Goal: Entertainment & Leisure: Browse casually

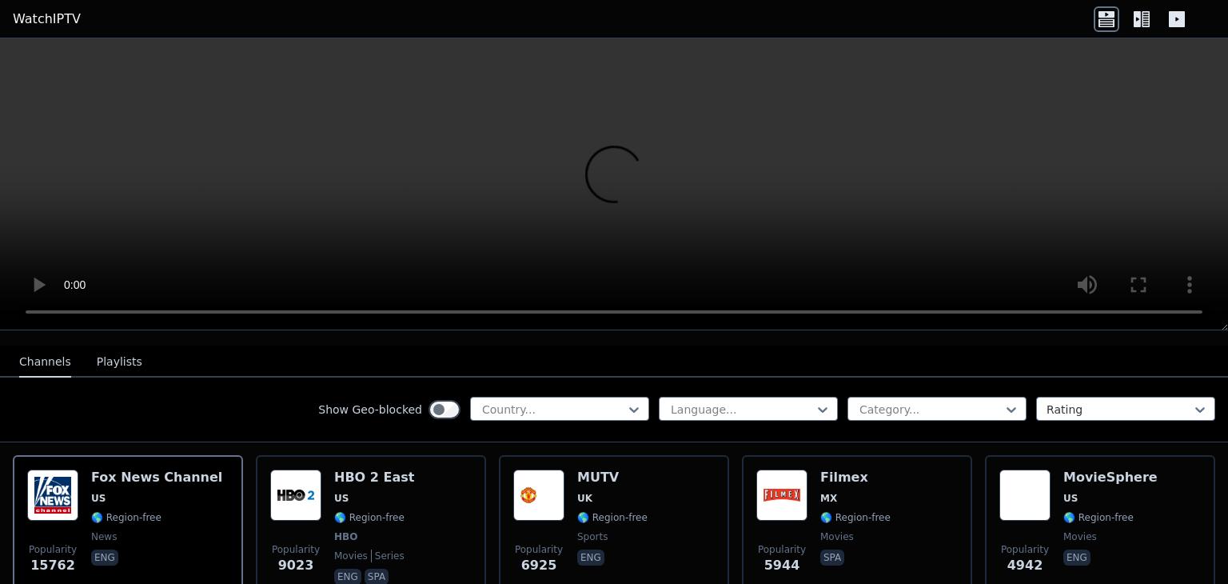
scroll to position [80, 0]
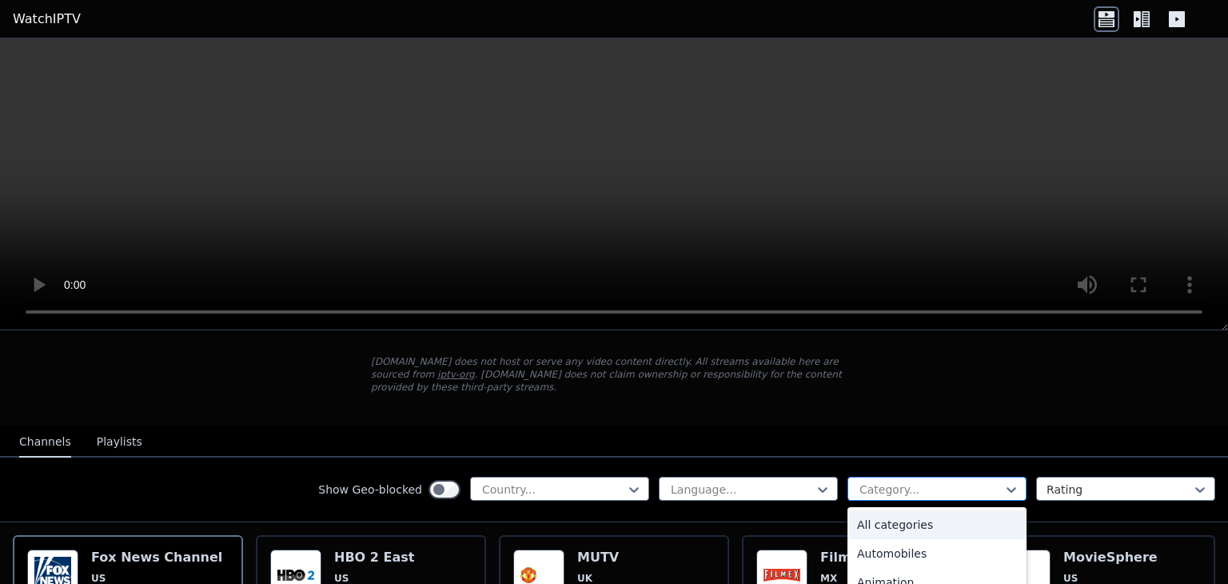
click at [1007, 476] on div "Category..." at bounding box center [936, 488] width 179 height 24
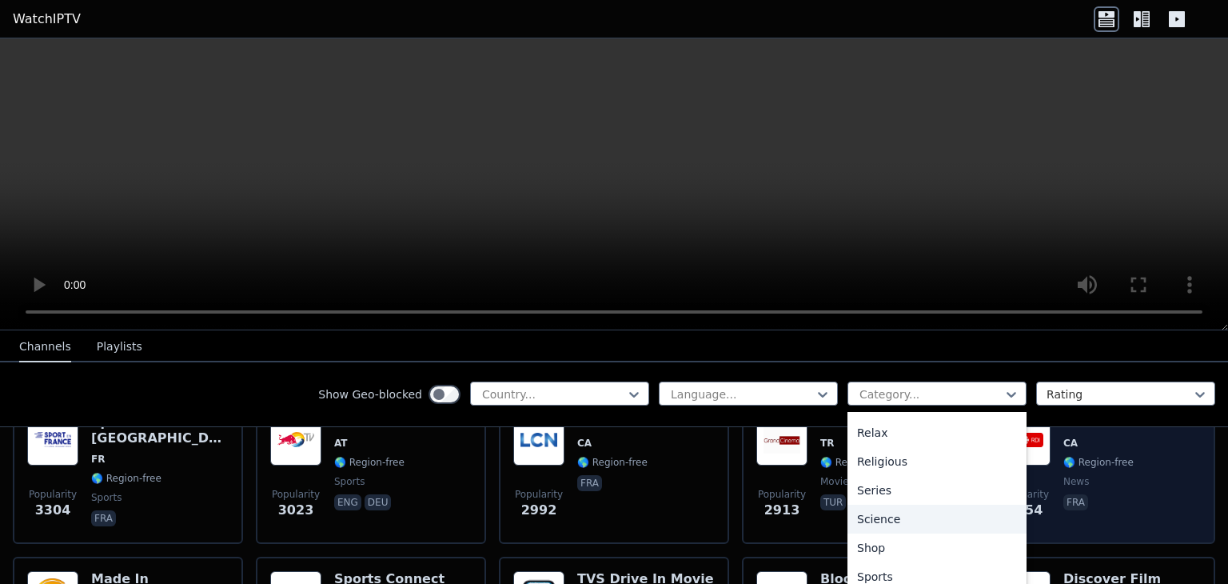
scroll to position [560, 0]
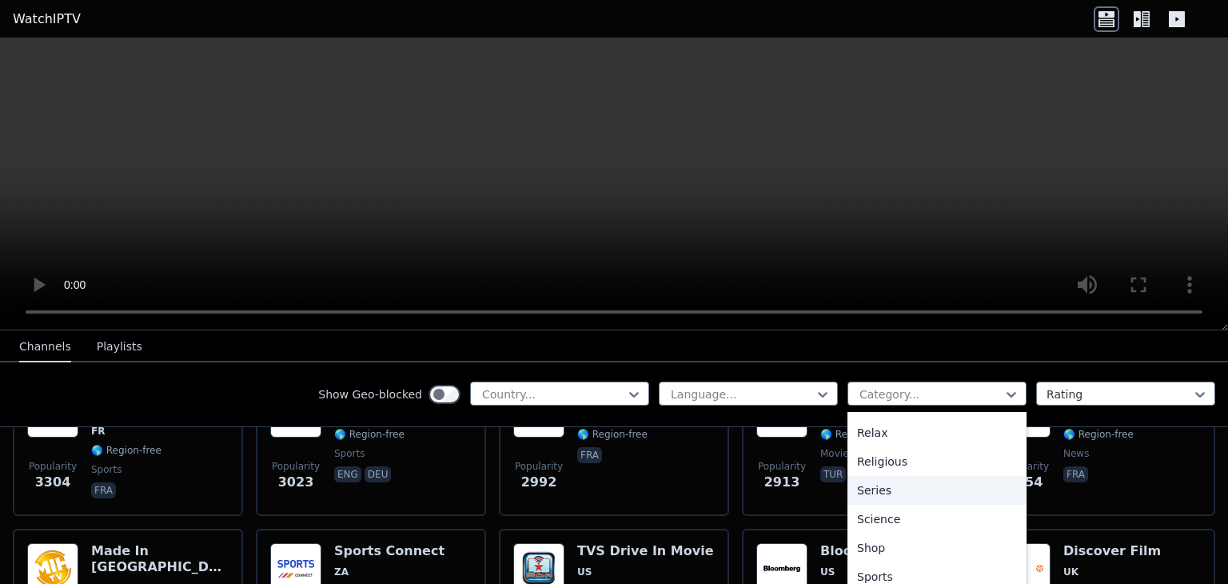
click at [211, 393] on div "Show Geo-blocked Country... Language... 27 results available. Use Up and Down t…" at bounding box center [614, 394] width 1228 height 65
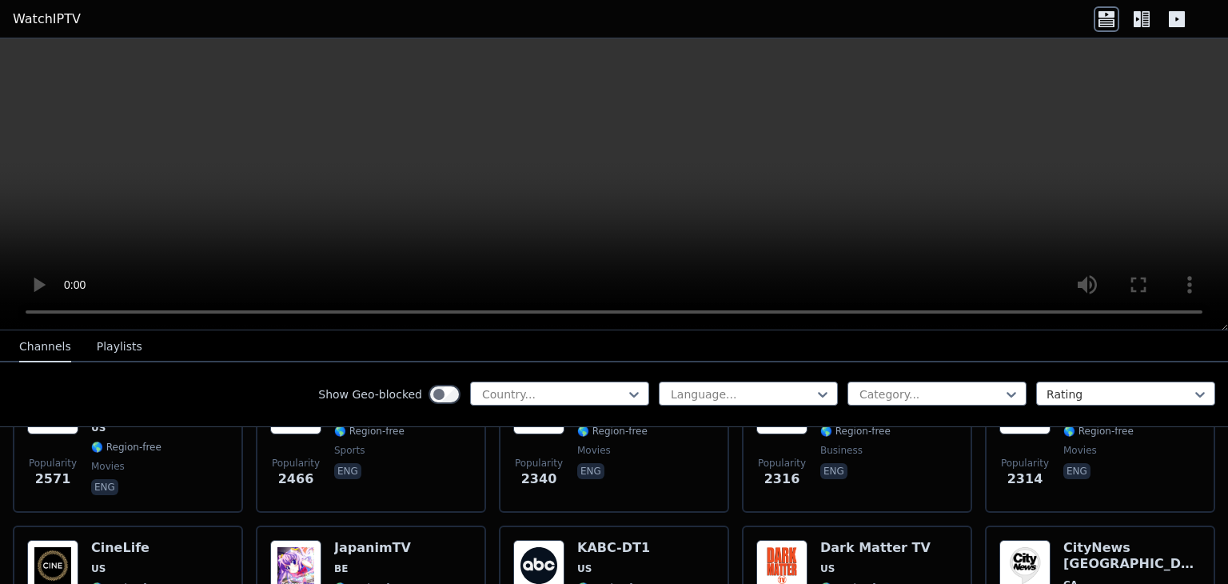
scroll to position [0, 0]
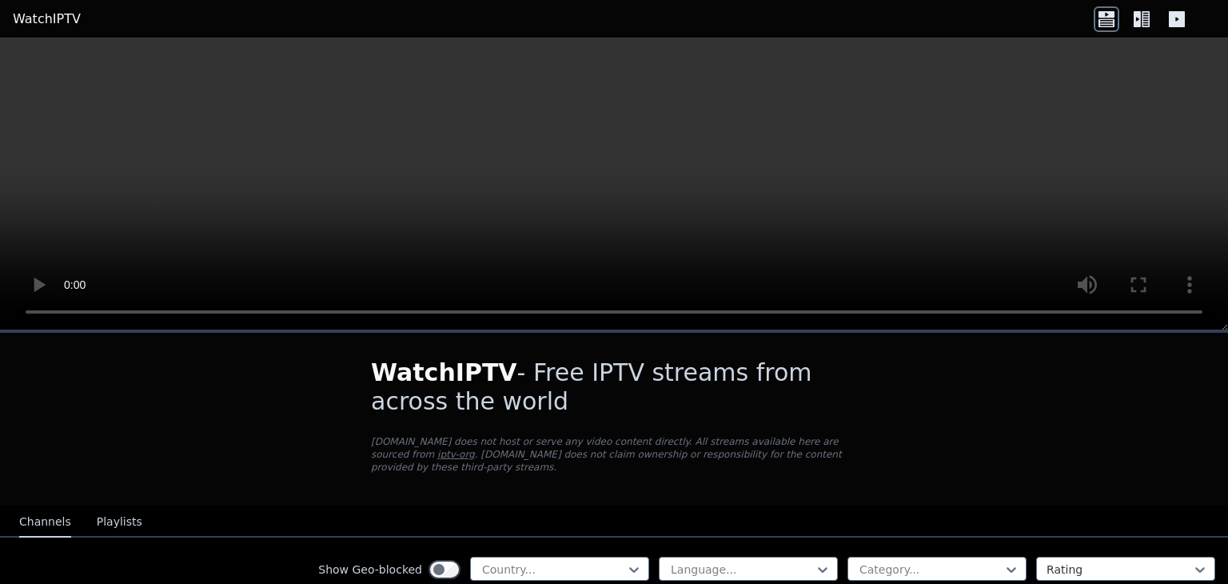
click at [103, 507] on button "Playlists" at bounding box center [120, 522] width 46 height 30
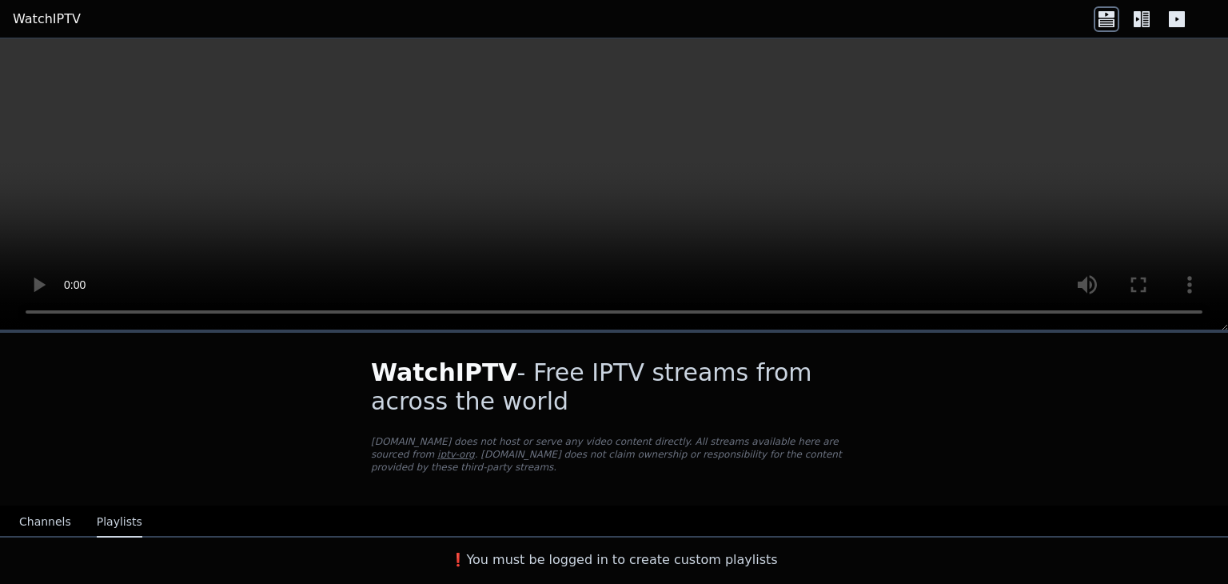
click at [35, 516] on button "Channels" at bounding box center [45, 522] width 52 height 30
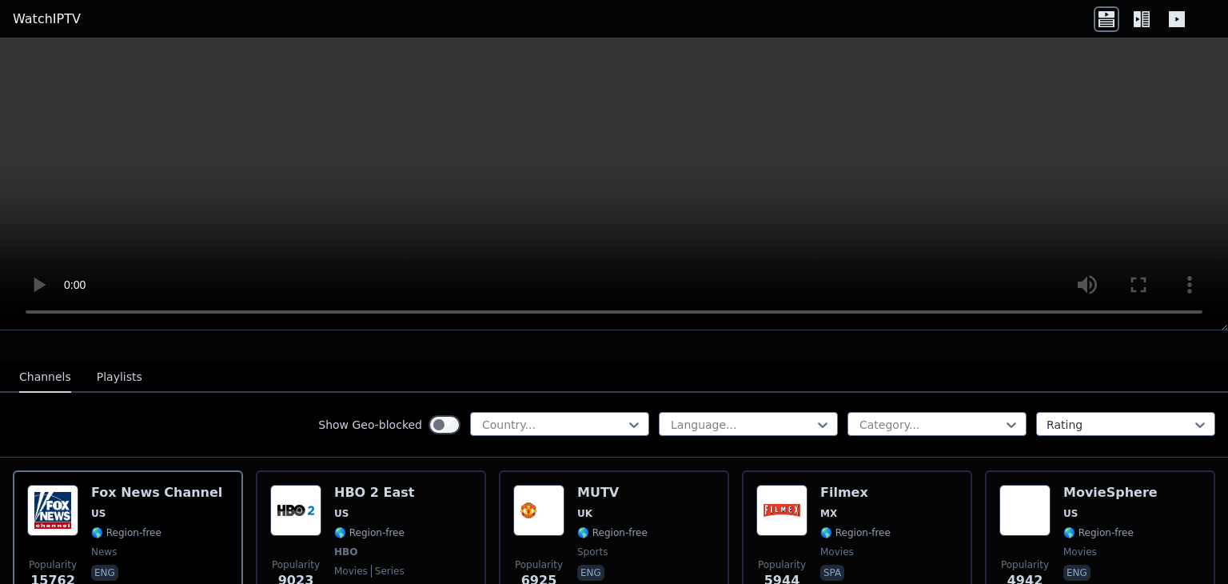
scroll to position [160, 0]
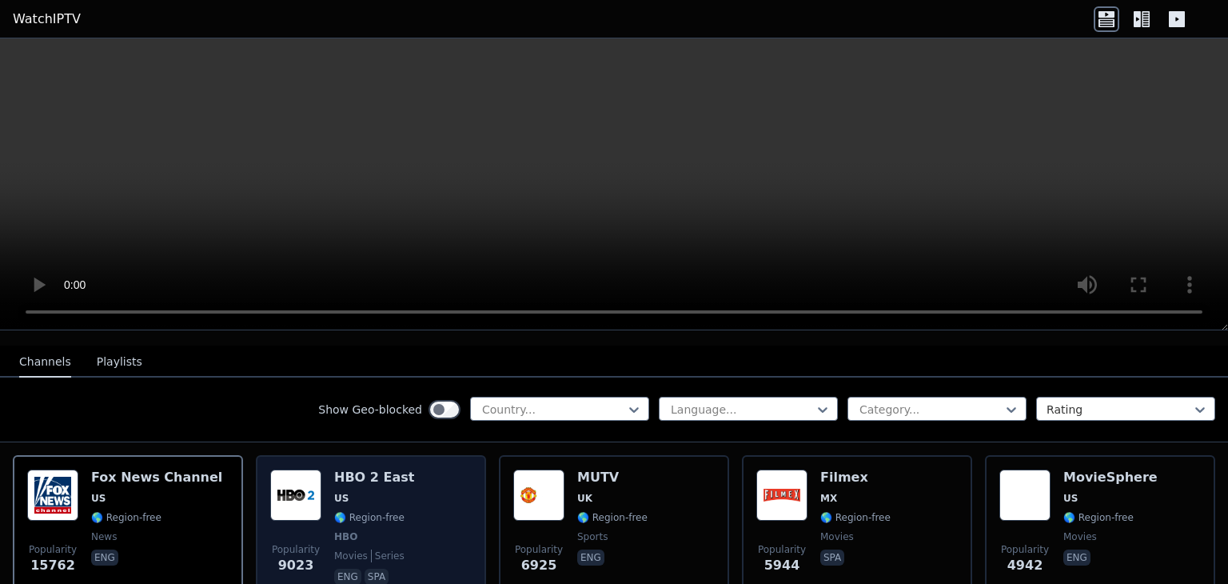
click at [384, 492] on span "US" at bounding box center [374, 498] width 80 height 13
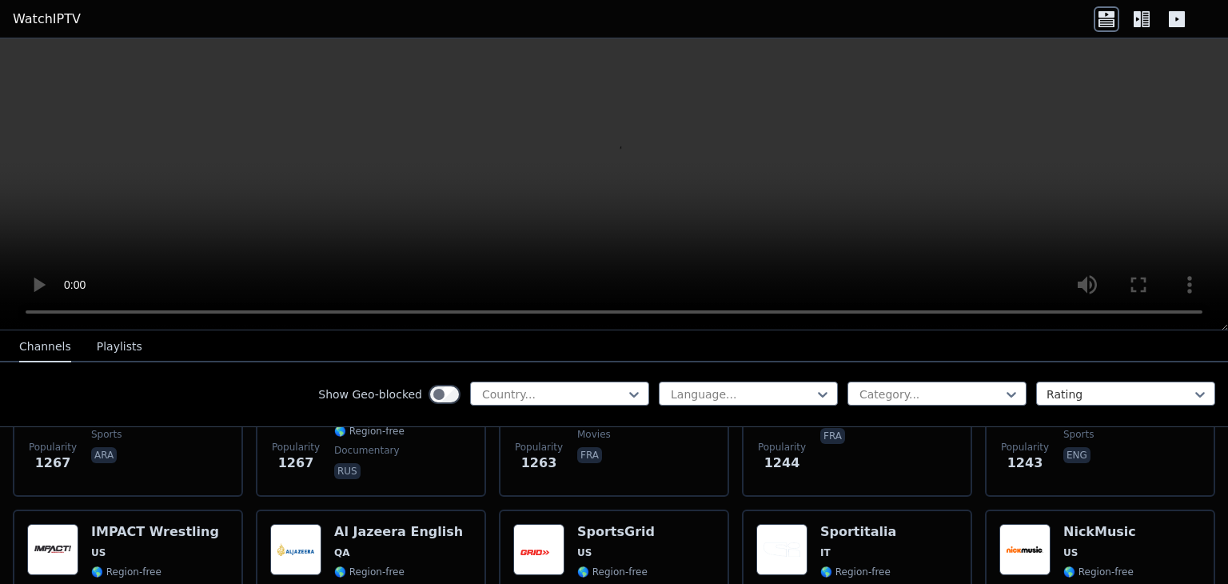
scroll to position [1679, 0]
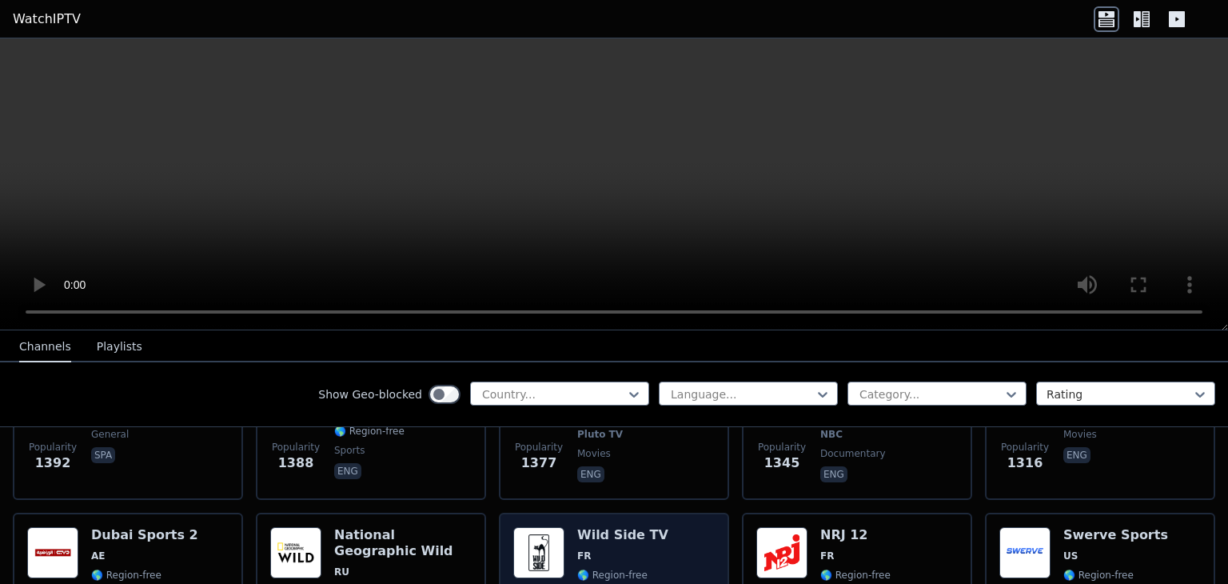
click at [539, 527] on img at bounding box center [538, 552] width 51 height 51
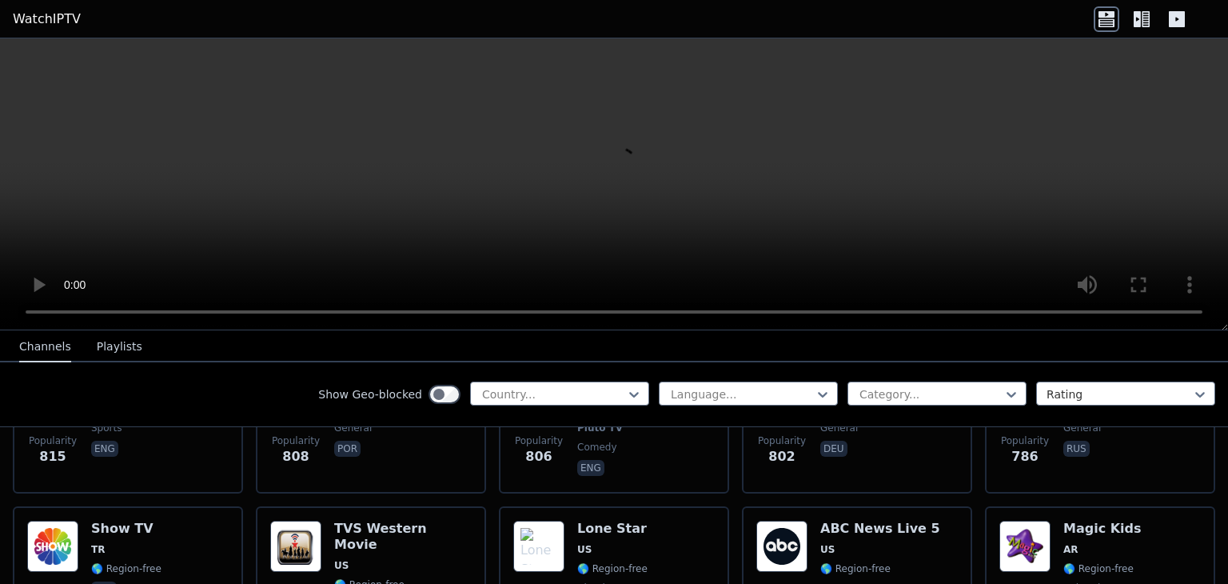
scroll to position [3358, 0]
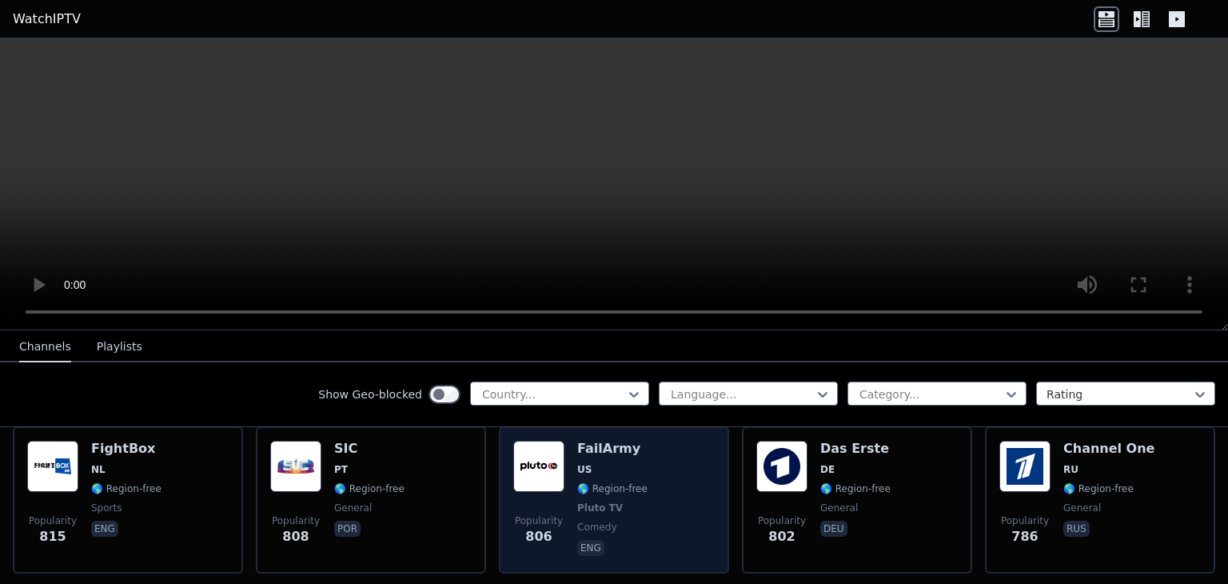
click at [624, 492] on div "FailArmy US 🌎 Region-free Pluto TV comedy eng" at bounding box center [612, 499] width 70 height 118
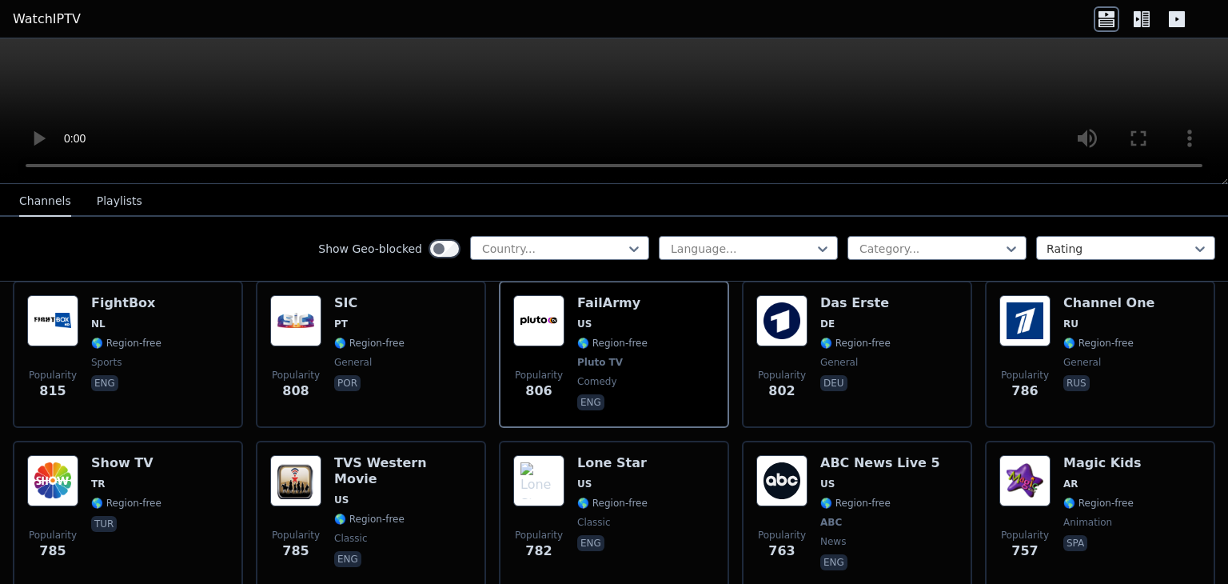
click at [1180, 134] on div at bounding box center [614, 111] width 1228 height 146
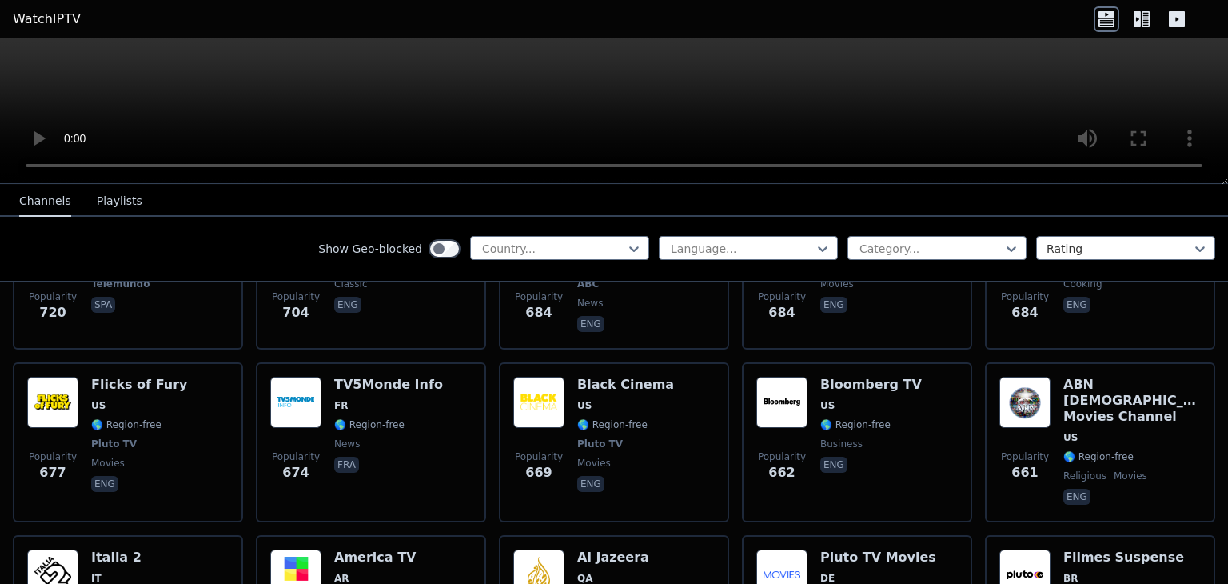
scroll to position [3917, 0]
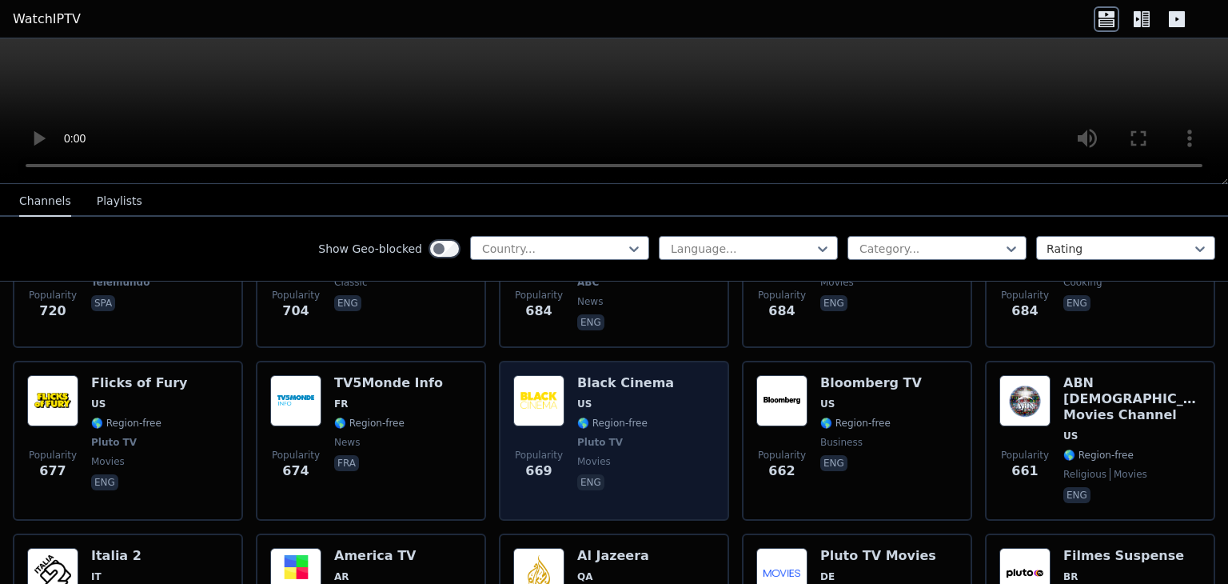
click at [645, 436] on span "Pluto TV" at bounding box center [625, 442] width 97 height 13
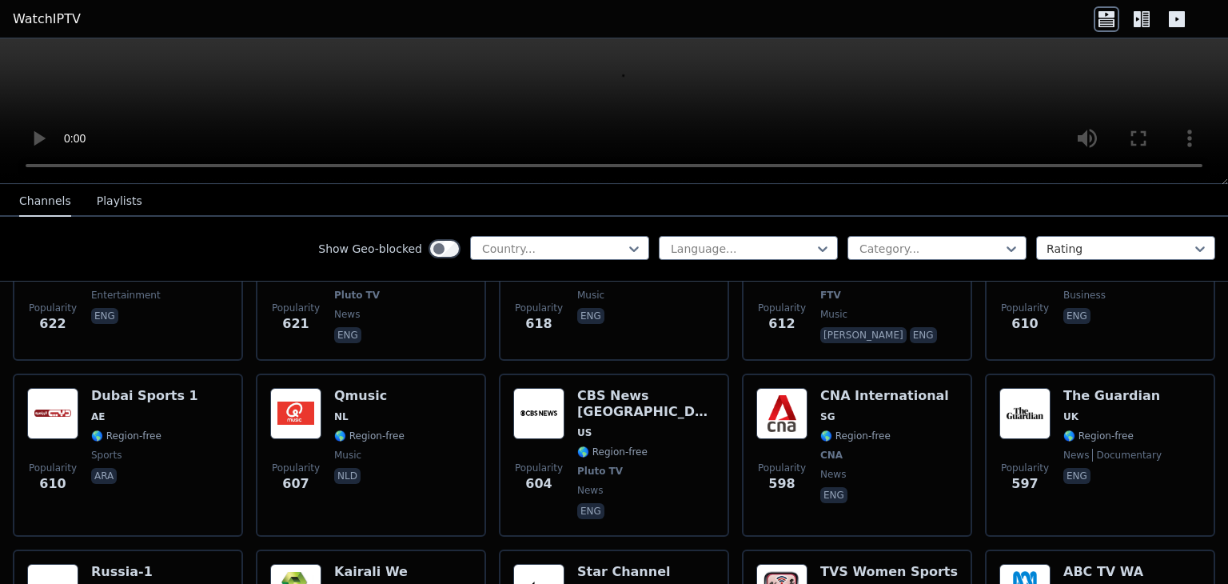
scroll to position [4717, 0]
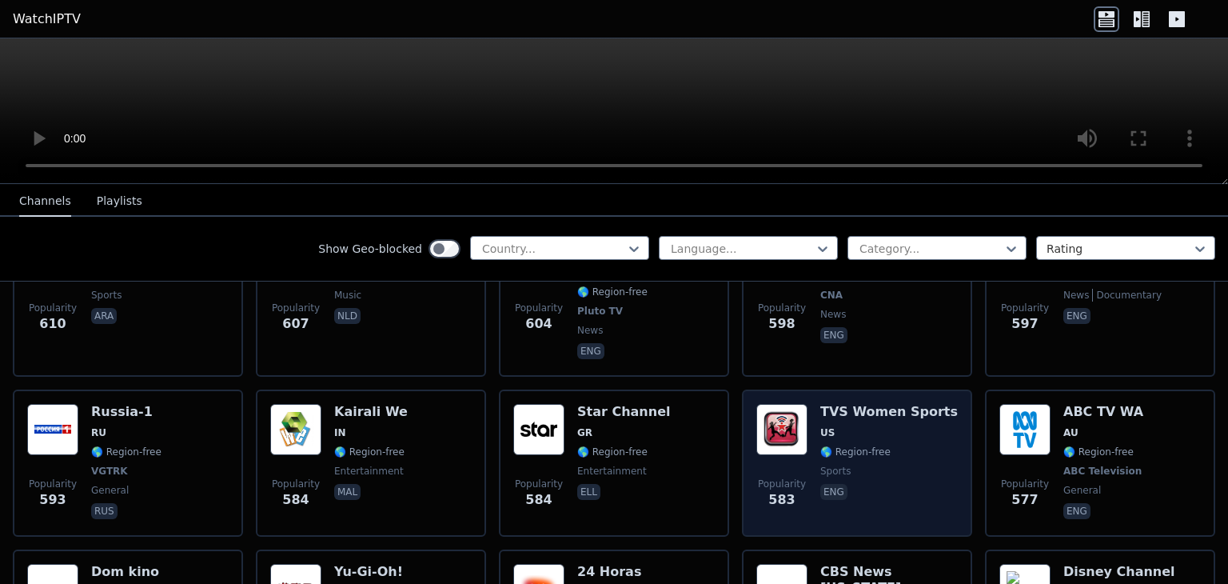
click at [870, 418] on div "TVS Women Sports US 🌎 Region-free sports eng" at bounding box center [889, 463] width 138 height 118
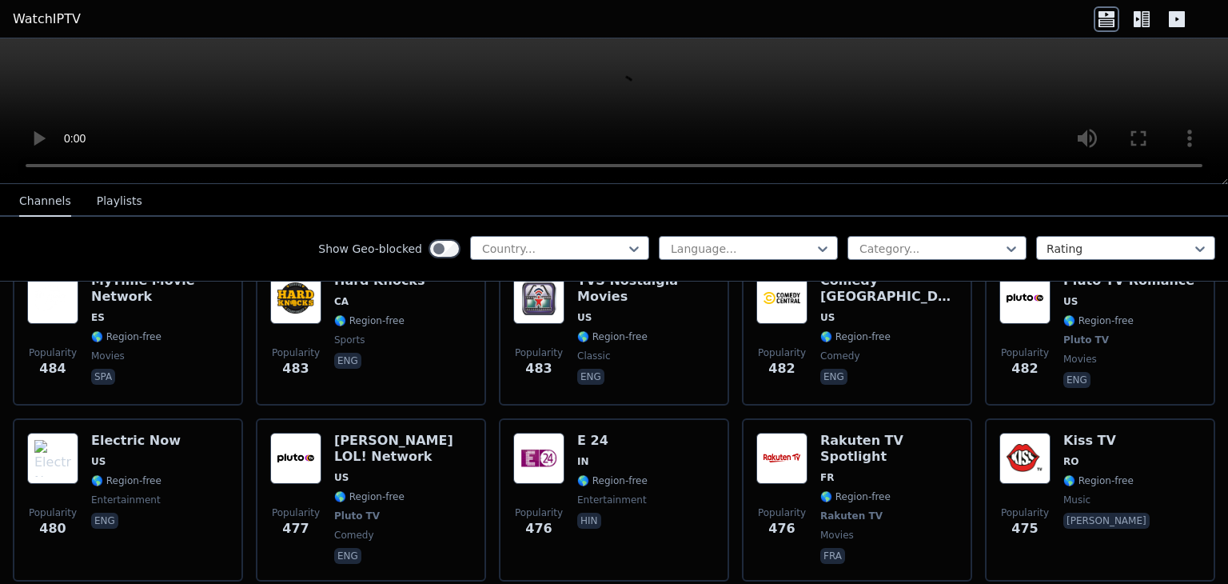
scroll to position [6076, 0]
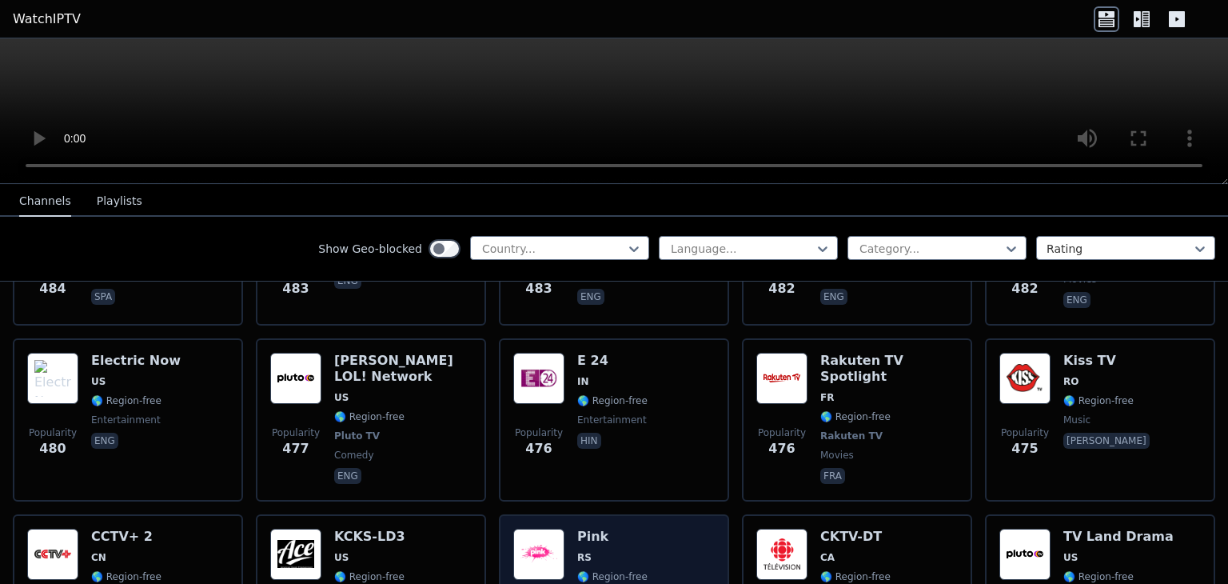
click at [613, 551] on span "RS" at bounding box center [612, 557] width 70 height 13
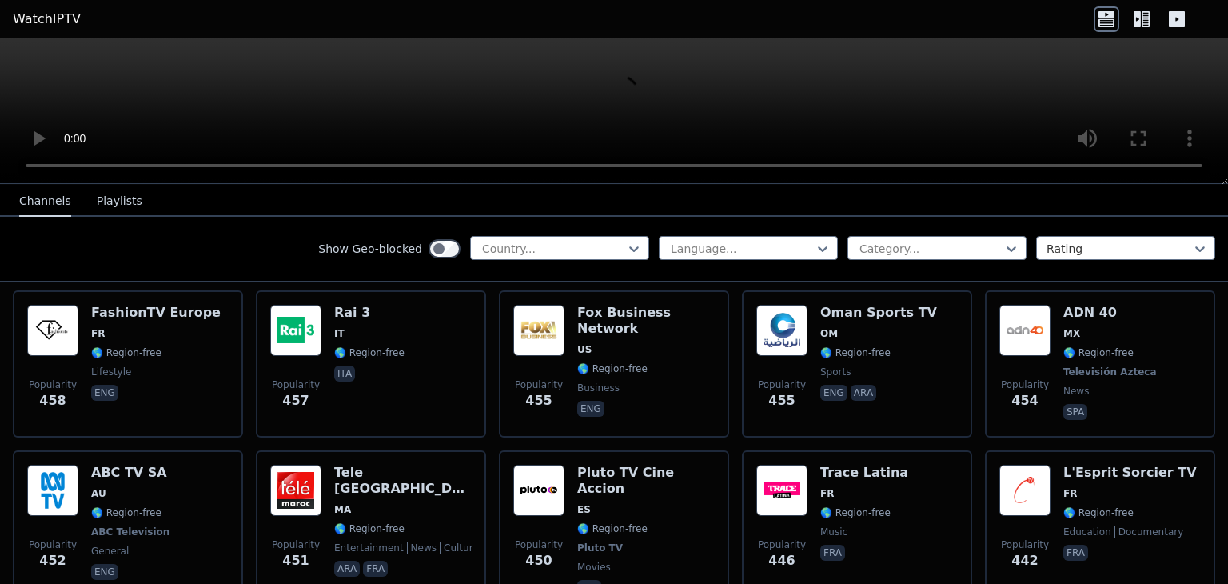
scroll to position [6795, 0]
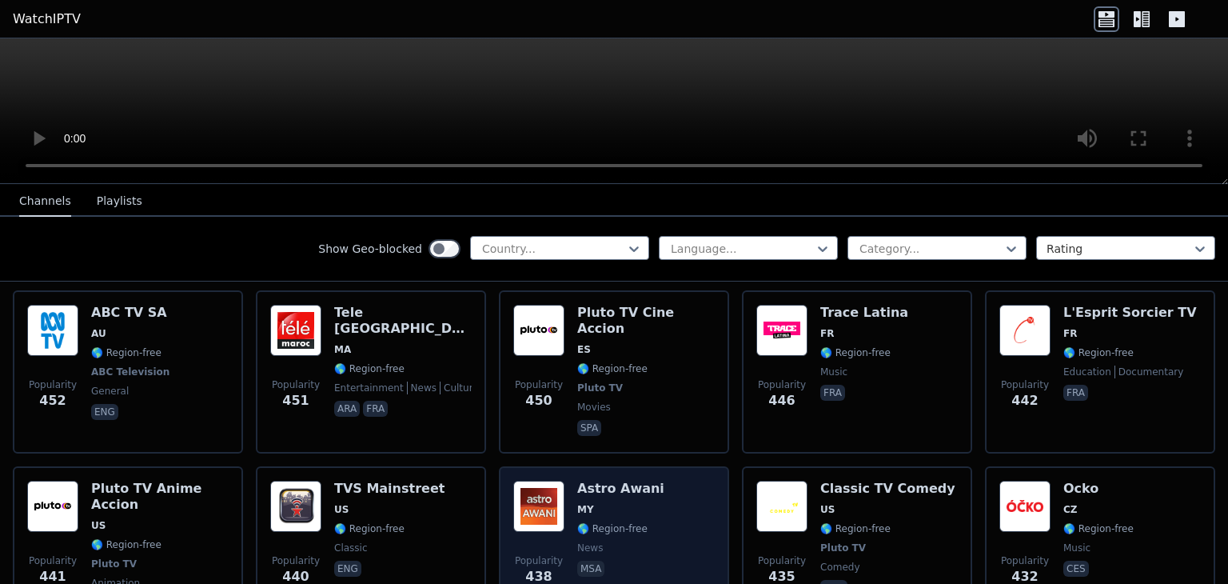
click at [645, 480] on div "Popularity 438 Astro Awani MY 🌎 Region-free news msa" at bounding box center [613, 547] width 201 height 134
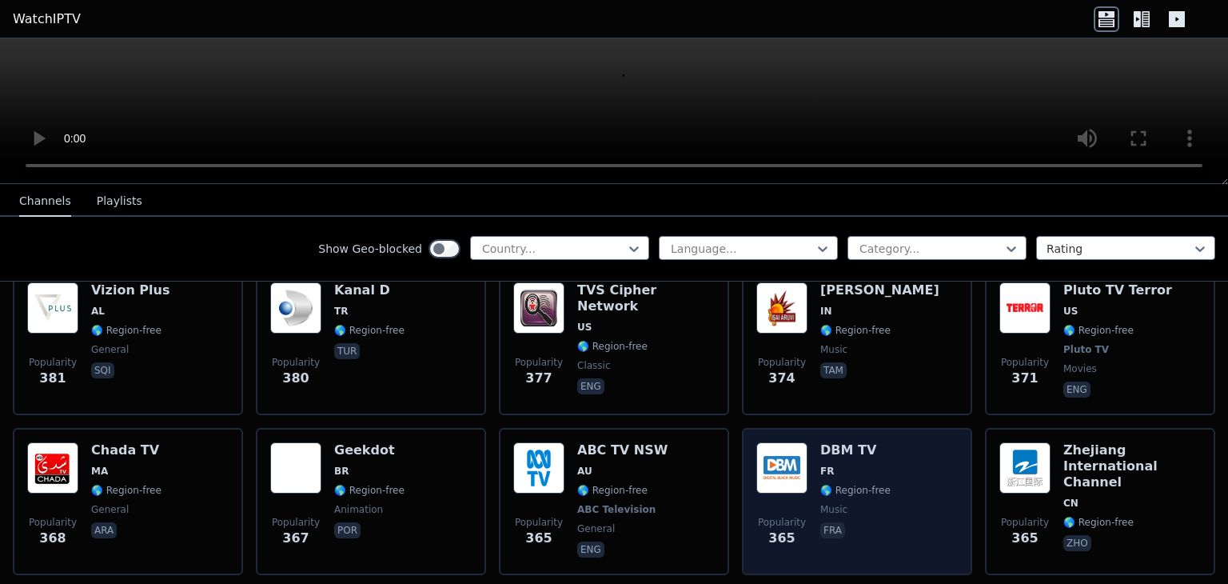
scroll to position [7738, 0]
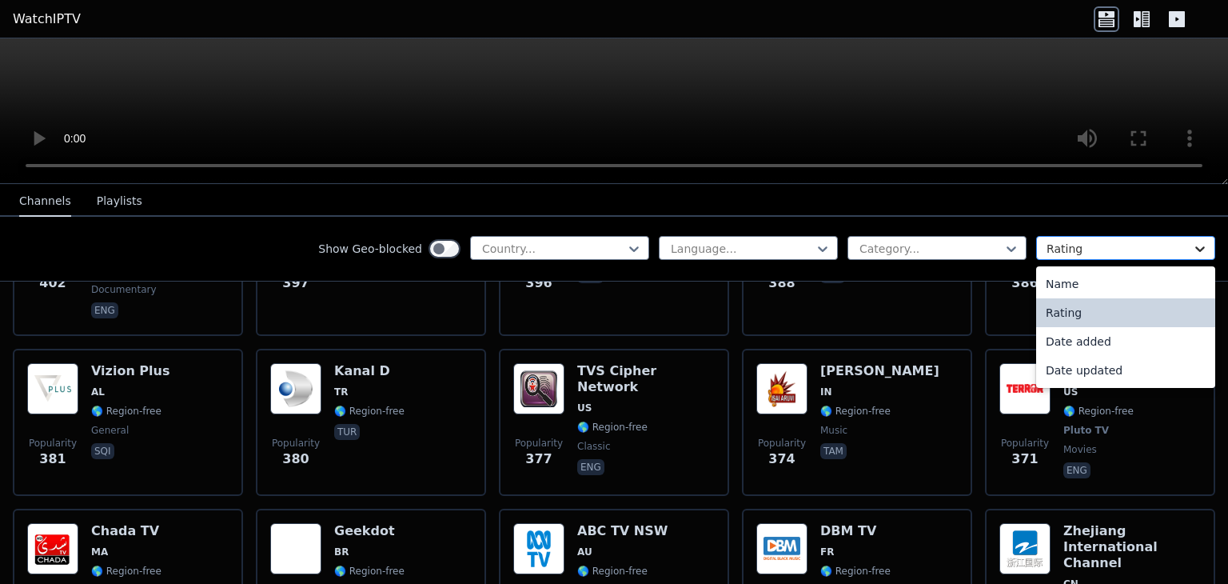
click at [1192, 241] on icon at bounding box center [1200, 249] width 16 height 16
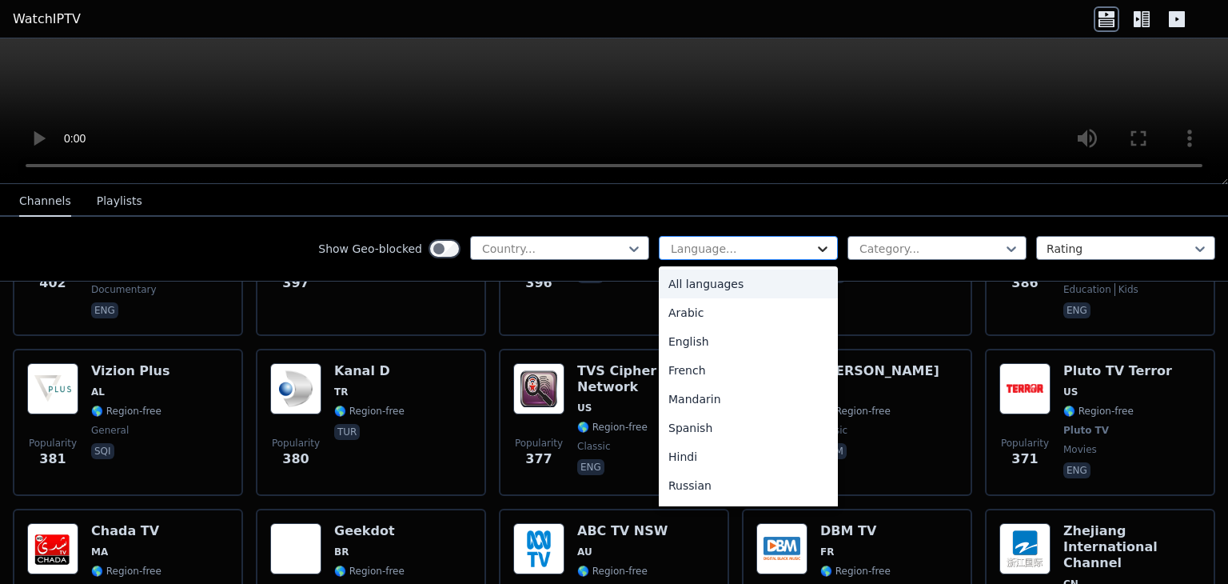
click at [815, 245] on icon at bounding box center [823, 249] width 16 height 16
click at [694, 337] on div "English" at bounding box center [748, 341] width 179 height 29
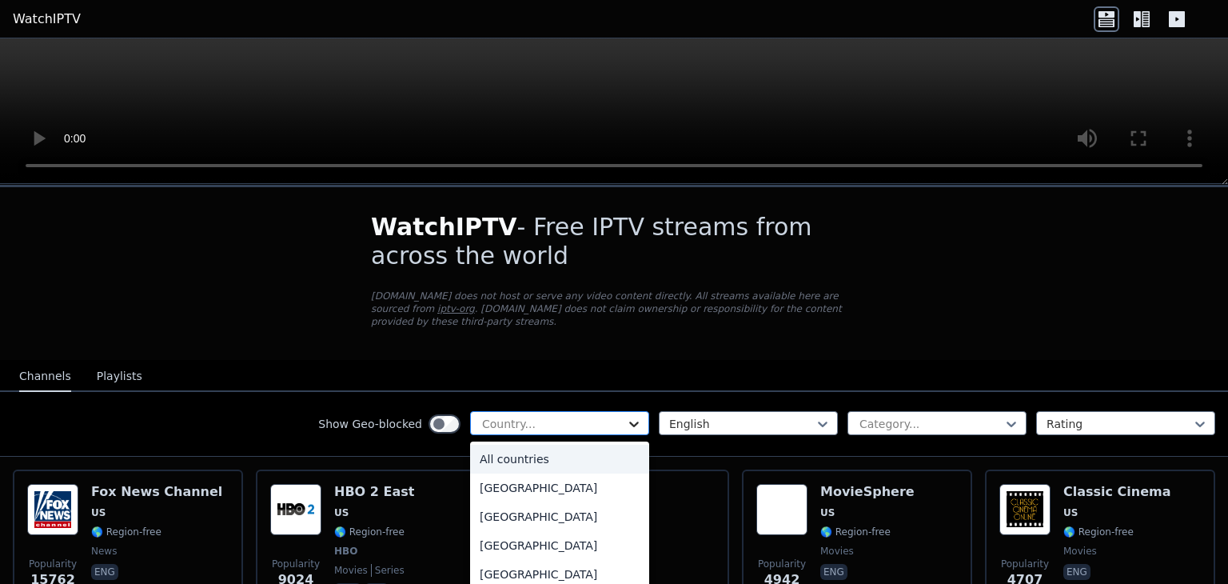
click at [626, 416] on icon at bounding box center [634, 424] width 16 height 16
click at [524, 448] on div "[GEOGRAPHIC_DATA]" at bounding box center [559, 462] width 179 height 29
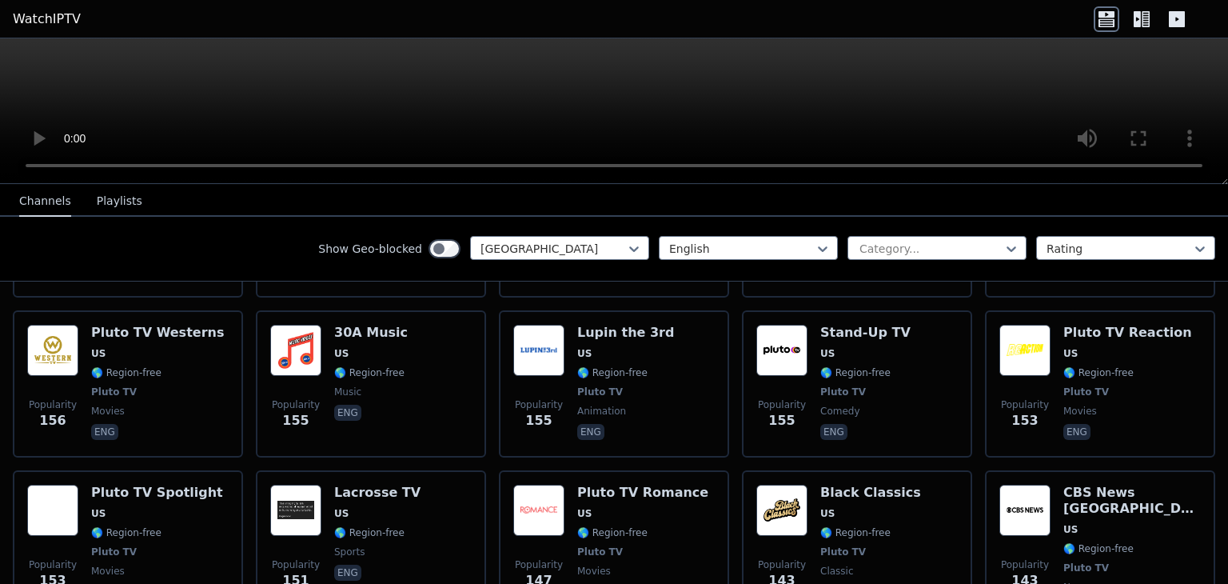
scroll to position [5116, 0]
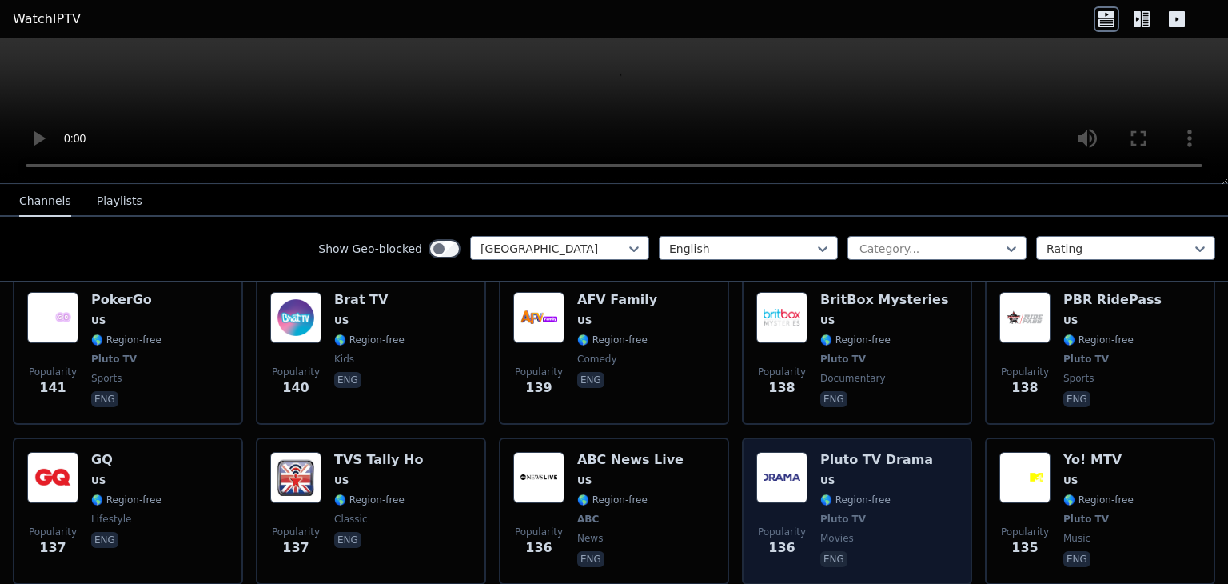
scroll to position [5516, 0]
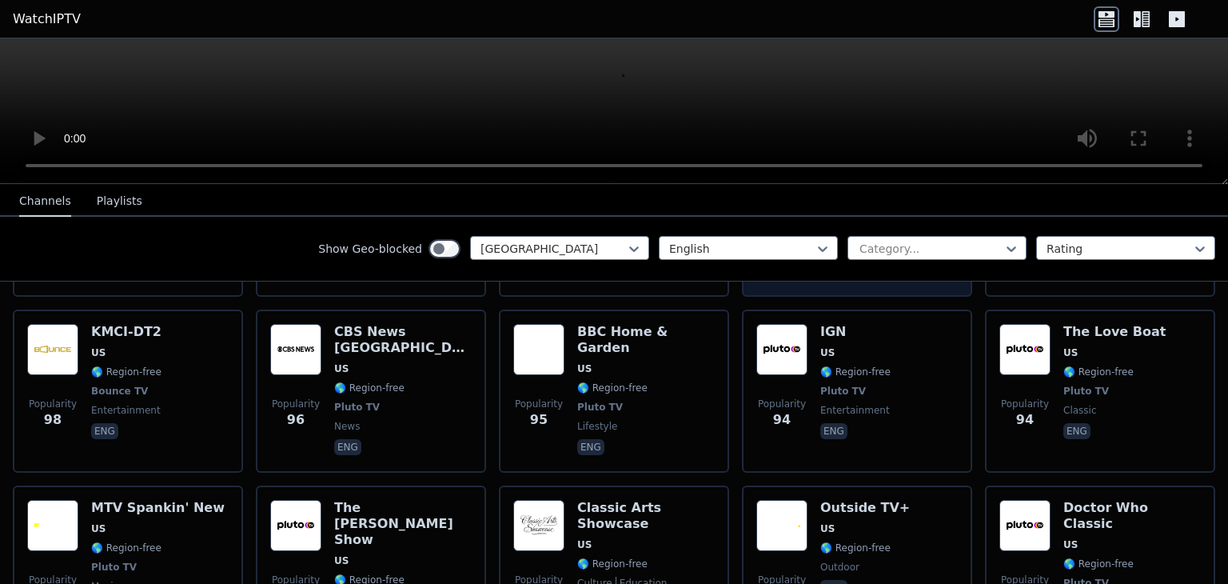
scroll to position [7195, 0]
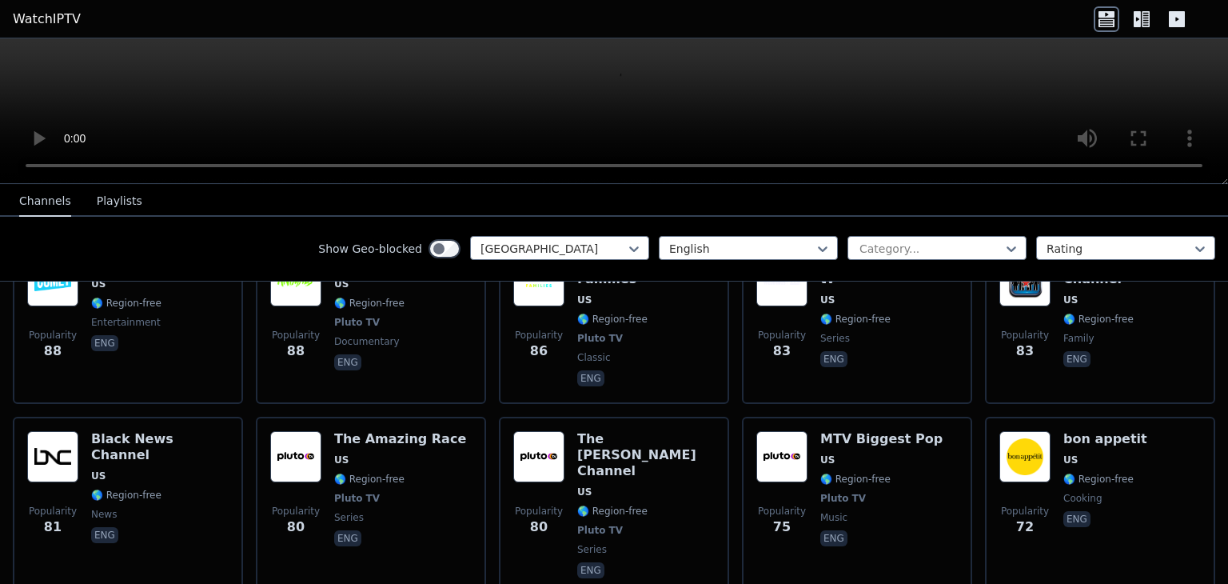
scroll to position [7760, 0]
